Goal: Check status

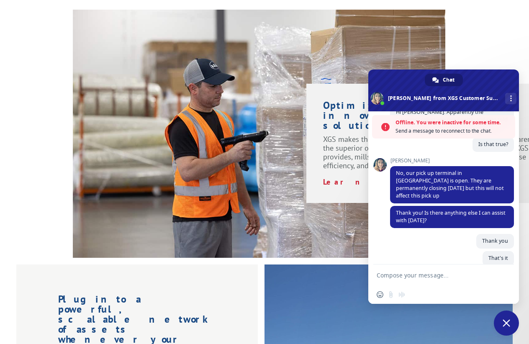
scroll to position [906, 0]
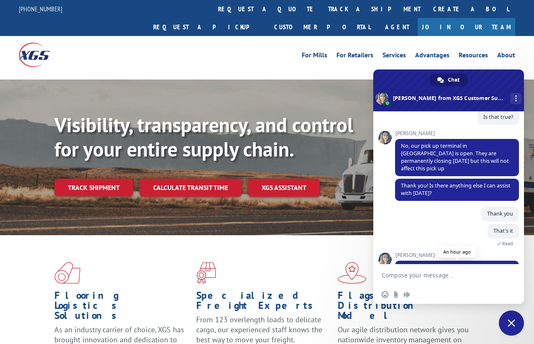
scroll to position [246, 0]
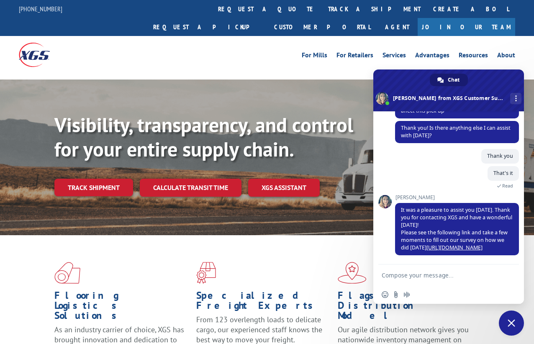
click at [456, 282] on textarea "Compose your message..." at bounding box center [440, 275] width 117 height 21
type textarea "Hi"
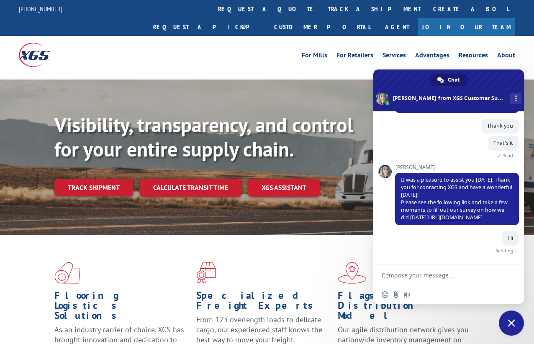
scroll to position [267, 0]
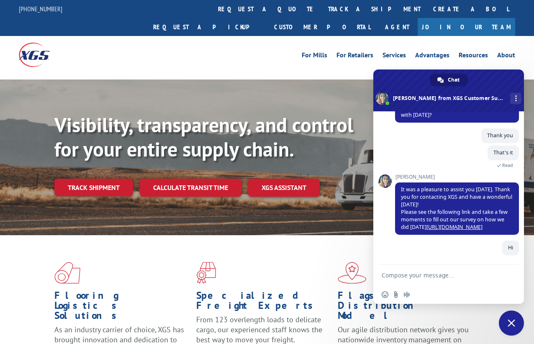
click at [421, 274] on textarea "Compose your message..." at bounding box center [440, 275] width 117 height 21
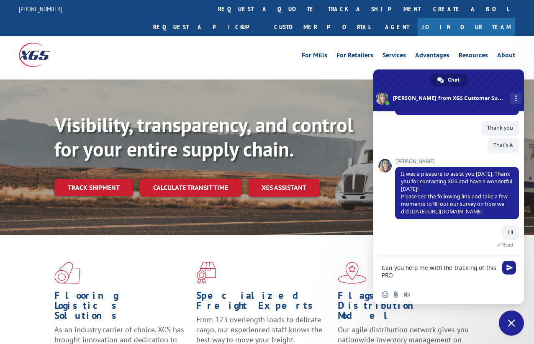
scroll to position [311, 0]
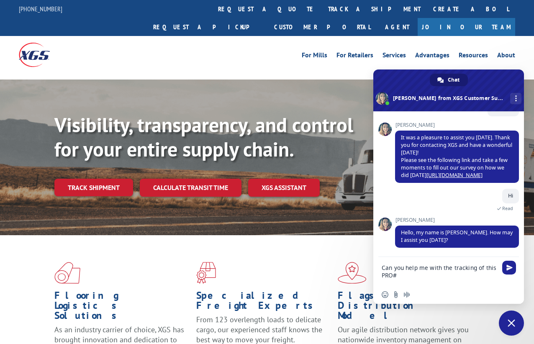
paste textarea "16955664"
type textarea "Can you help me with the tracking of this PRO#16955664?"
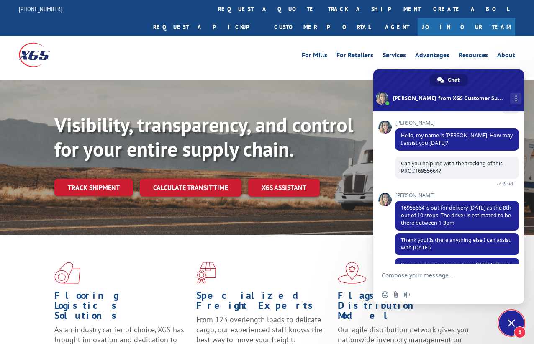
scroll to position [455, 0]
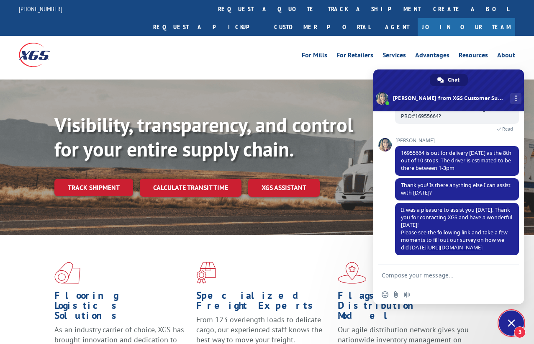
click at [533, 186] on div "Visibility, transparency, and control for your entire supply chain. Track shipm…" at bounding box center [294, 171] width 480 height 117
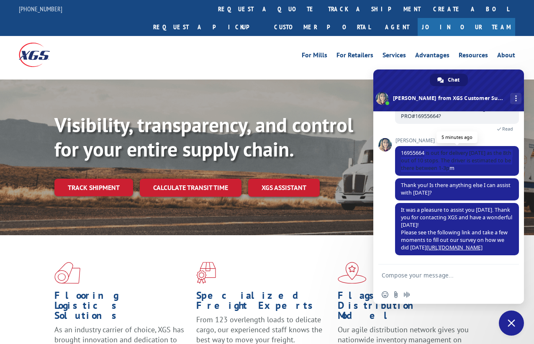
drag, startPoint x: 469, startPoint y: 172, endPoint x: 426, endPoint y: 153, distance: 46.9
click at [426, 153] on span "16955664 is out for delivery [DATE] as the 8th out of 10 stops. The driver is e…" at bounding box center [457, 161] width 124 height 30
copy span "is out for delivery [DATE] as the 8th out of 10 stops. The driver is estimated …"
